Goal: Task Accomplishment & Management: Use online tool/utility

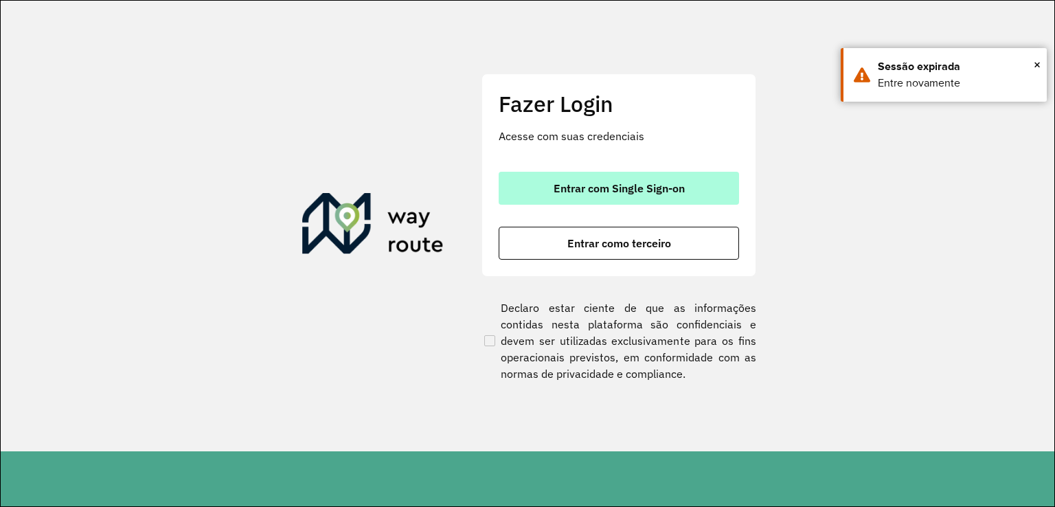
click at [609, 185] on span "Entrar com Single Sign-on" at bounding box center [619, 188] width 131 height 11
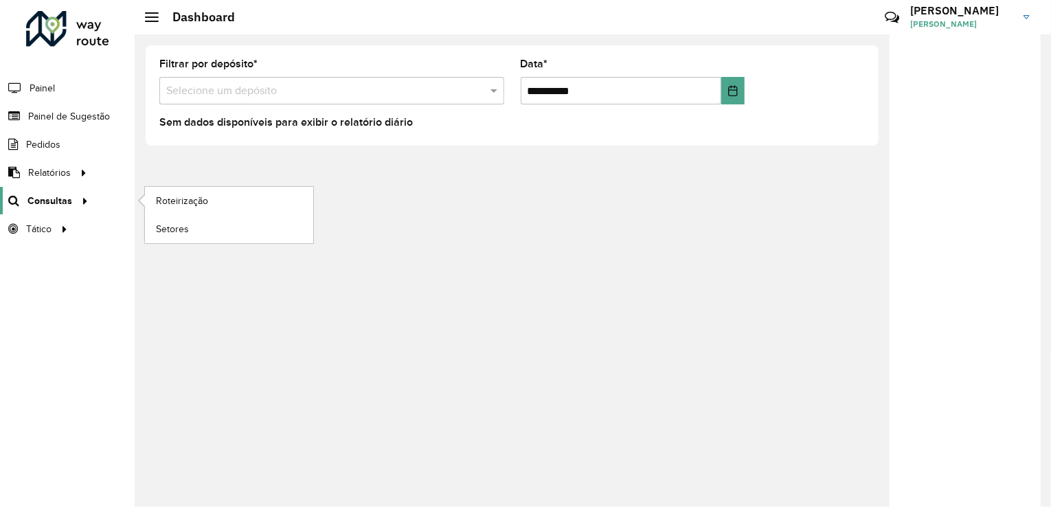
click at [51, 204] on span "Consultas" at bounding box center [49, 201] width 45 height 14
click at [196, 206] on span "Roteirização" at bounding box center [184, 201] width 56 height 14
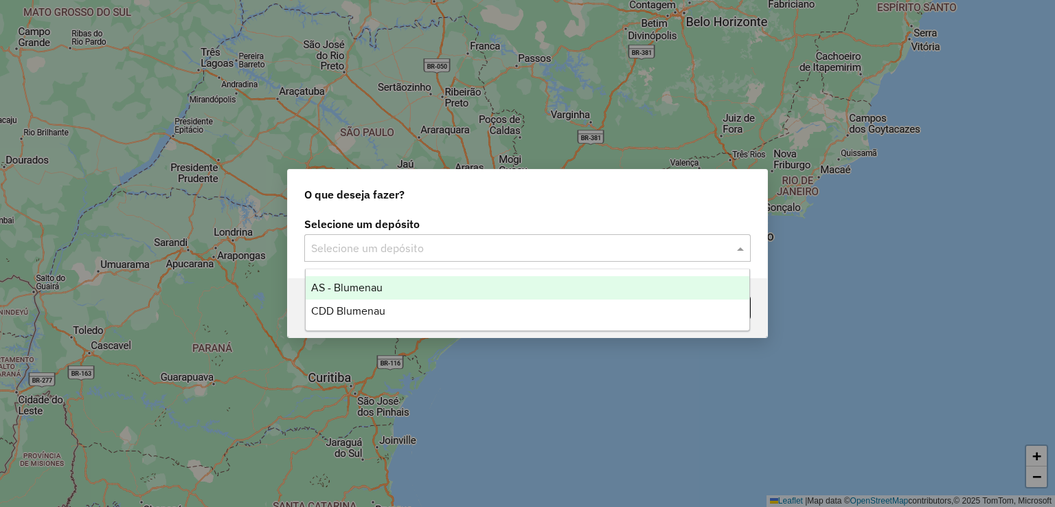
click at [488, 254] on input "text" at bounding box center [513, 248] width 405 height 16
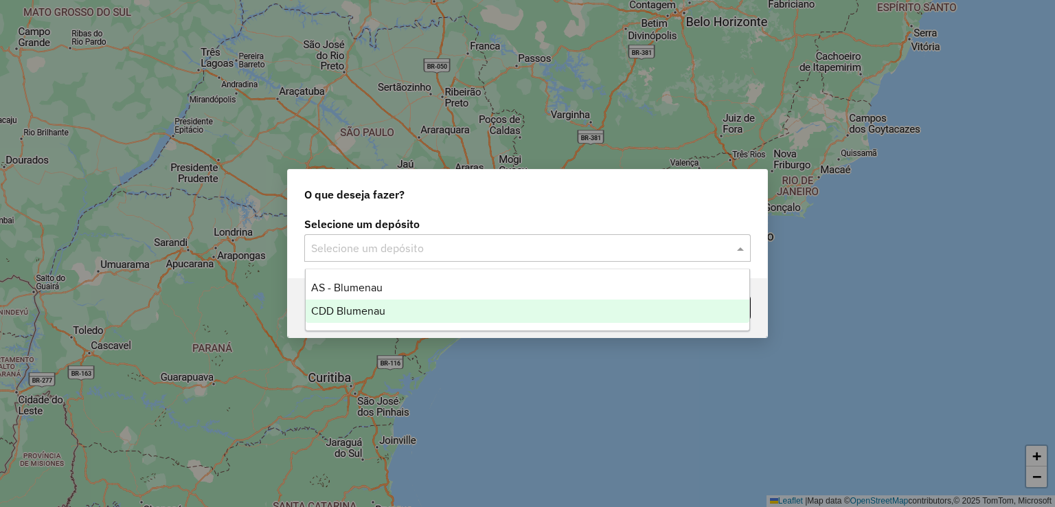
click at [374, 307] on span "CDD Blumenau" at bounding box center [348, 311] width 74 height 12
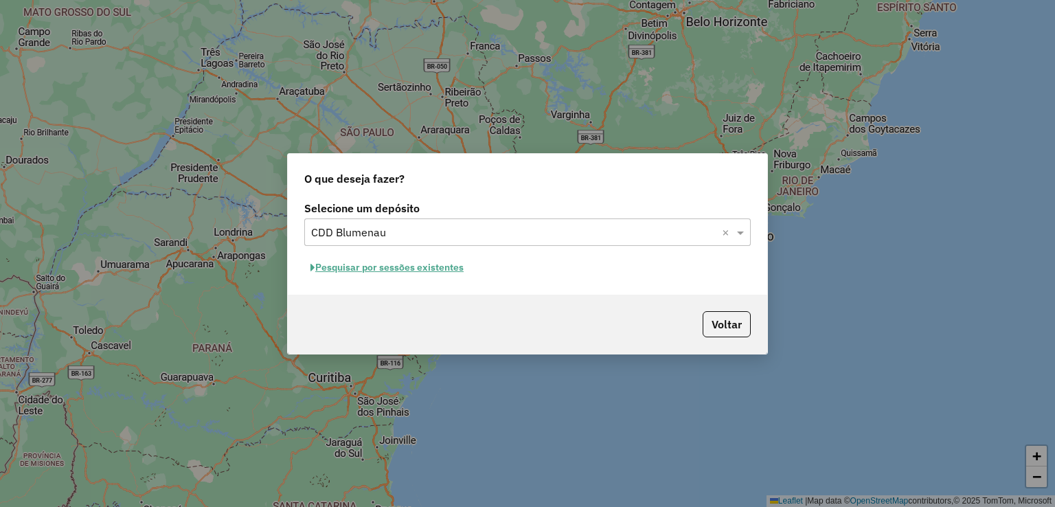
click at [562, 269] on div "Pesquisar por sessões existentes" at bounding box center [527, 267] width 446 height 21
click at [433, 269] on button "Pesquisar por sessões existentes" at bounding box center [387, 267] width 166 height 21
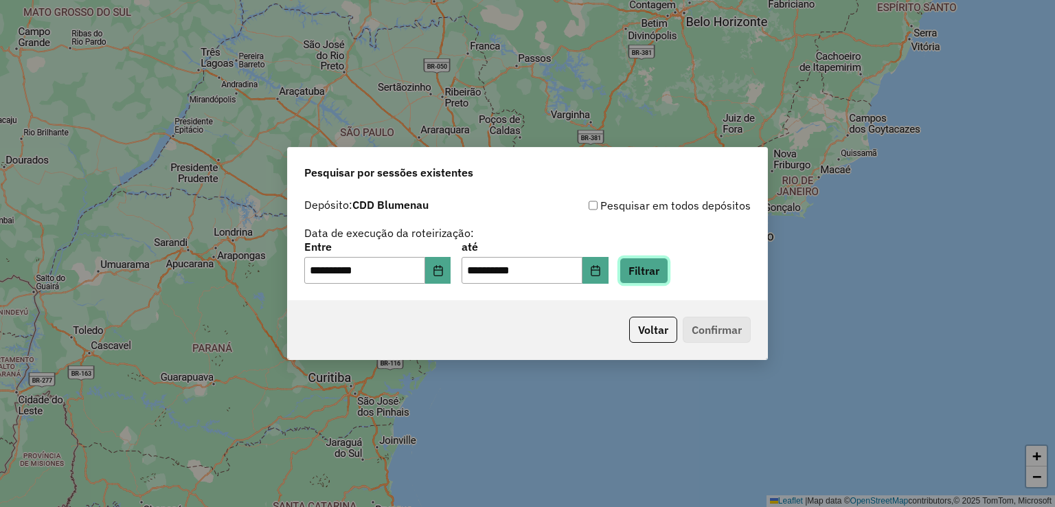
click at [655, 270] on button "Filtrar" at bounding box center [644, 271] width 49 height 26
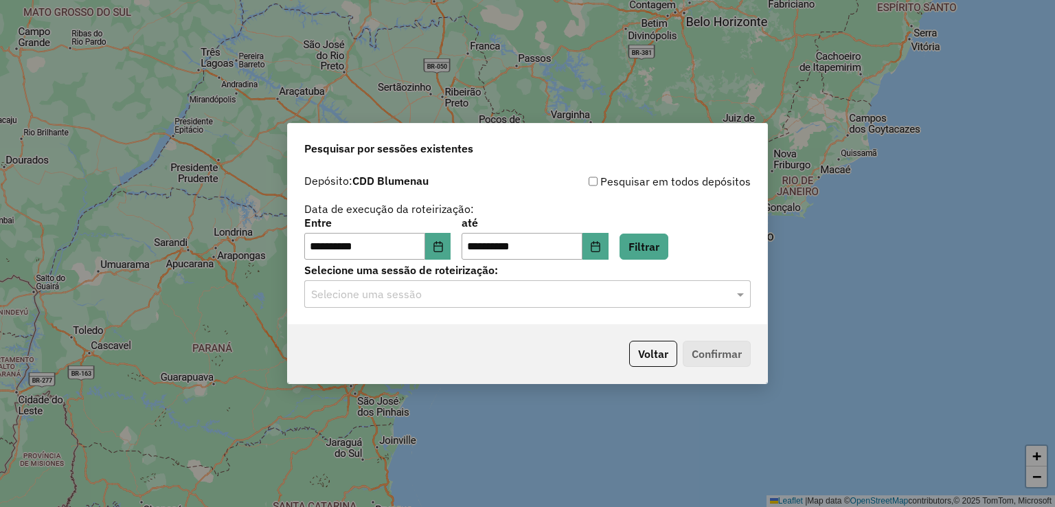
click at [439, 297] on input "text" at bounding box center [513, 294] width 405 height 16
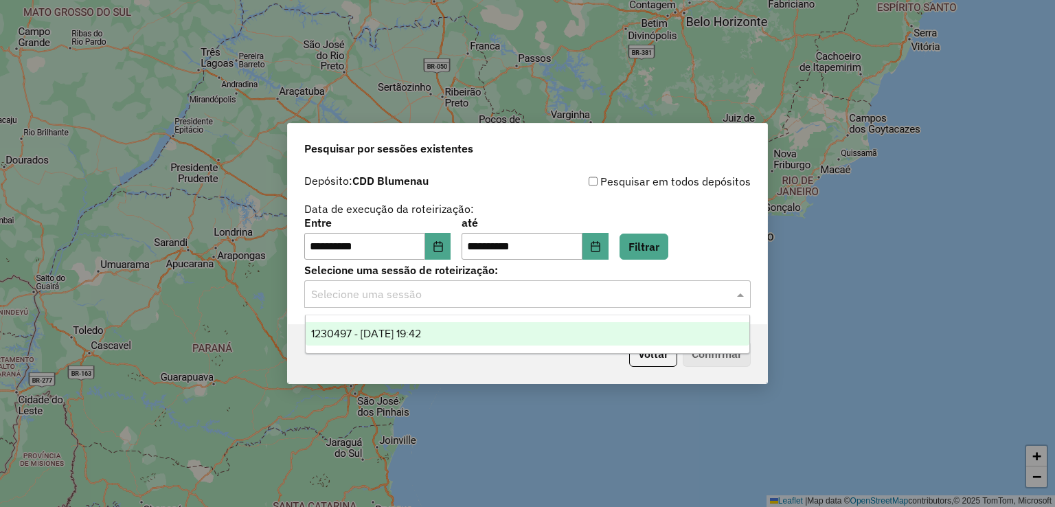
click at [416, 328] on span "1230497 - 16/08/2025 19:42" at bounding box center [366, 334] width 110 height 12
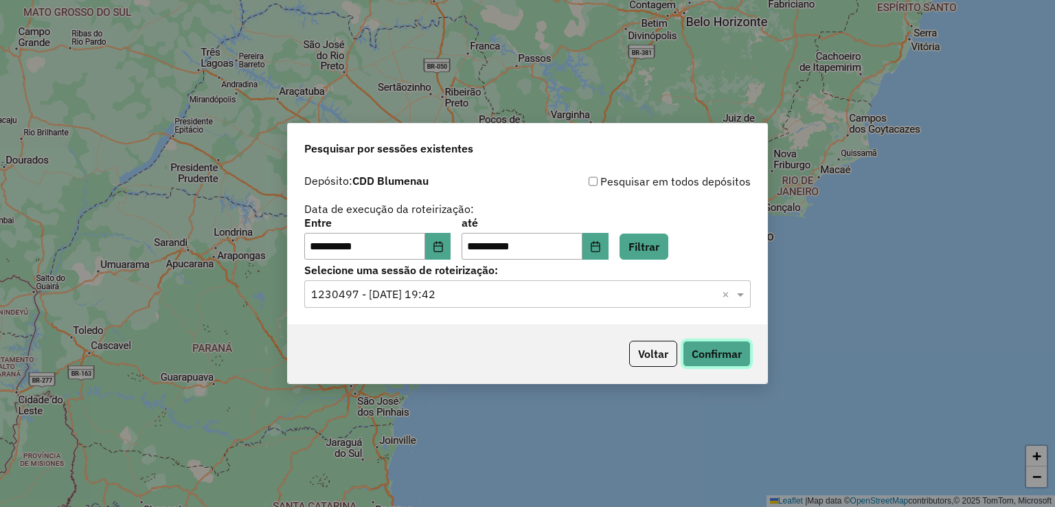
click at [729, 351] on button "Confirmar" at bounding box center [717, 354] width 68 height 26
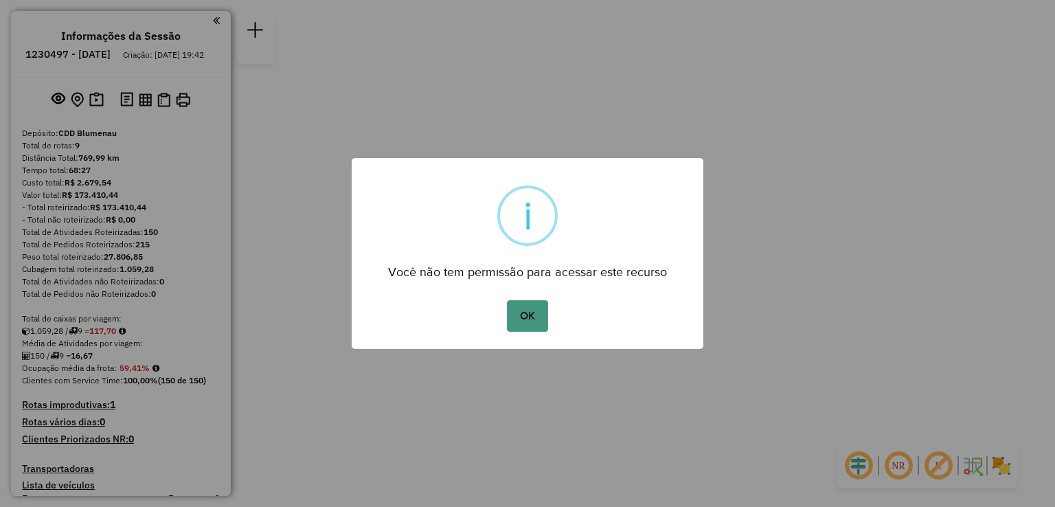
click at [517, 309] on button "OK" at bounding box center [527, 316] width 41 height 32
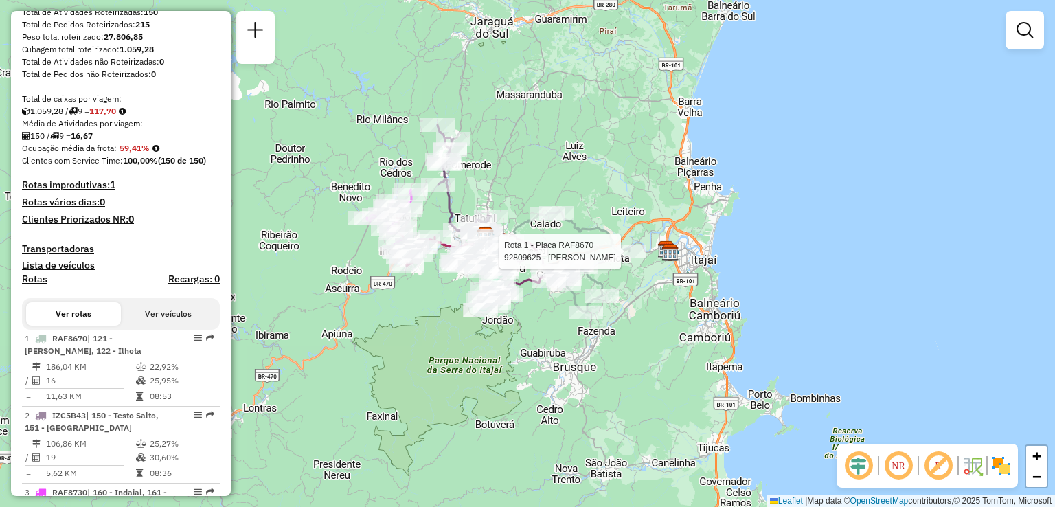
select select "**********"
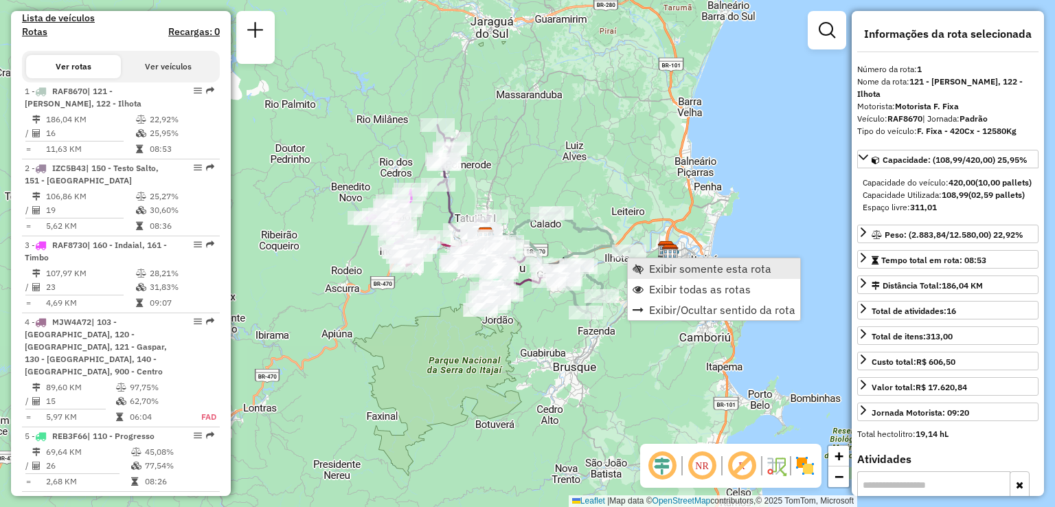
scroll to position [551, 0]
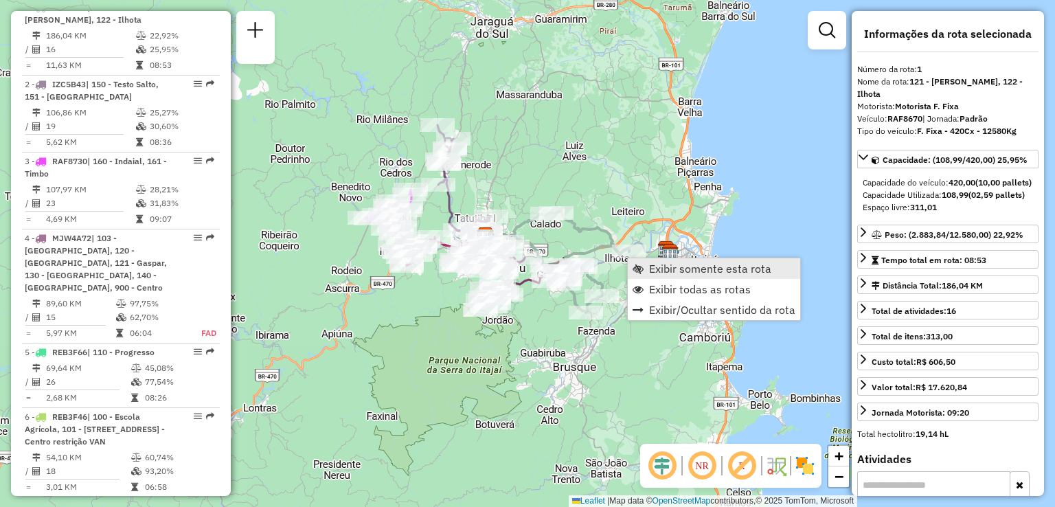
click at [670, 272] on span "Exibir somente esta rota" at bounding box center [710, 268] width 122 height 11
